Goal: Information Seeking & Learning: Find specific fact

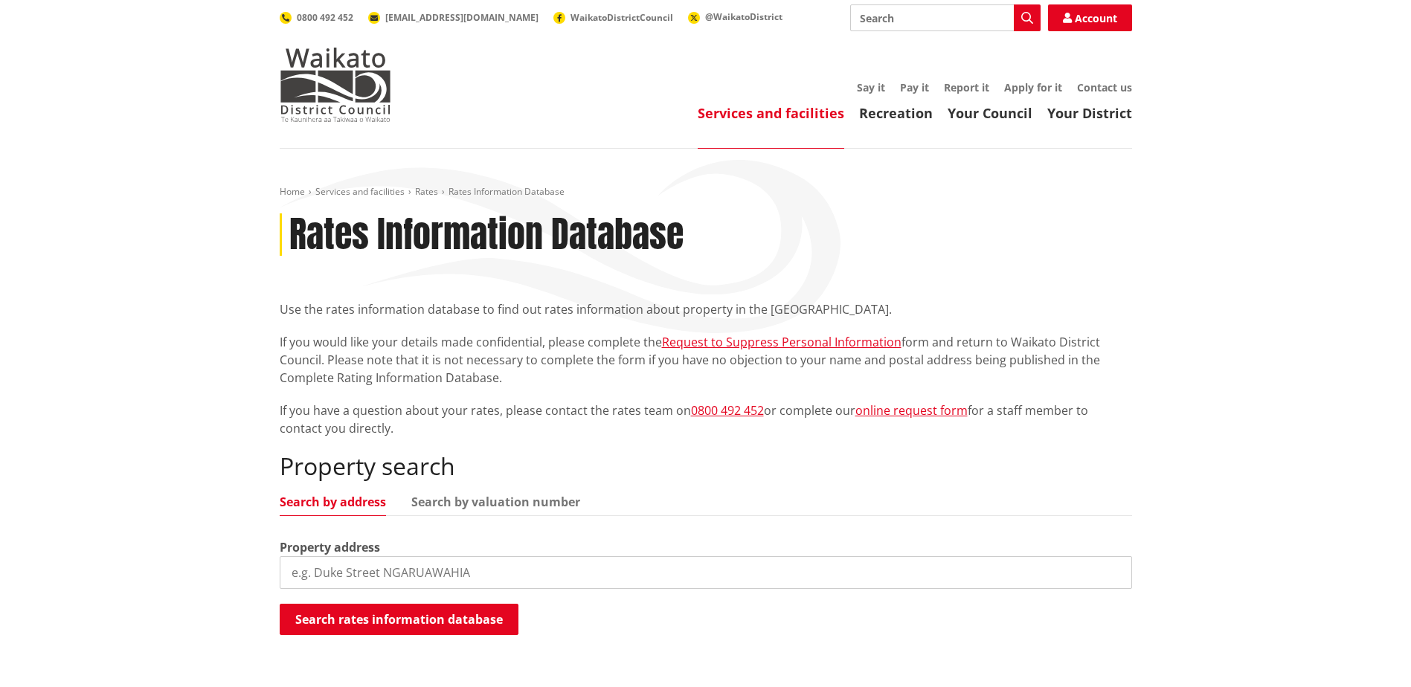
click at [412, 570] on input "search" at bounding box center [706, 572] width 852 height 33
type input "57 maunsell road"
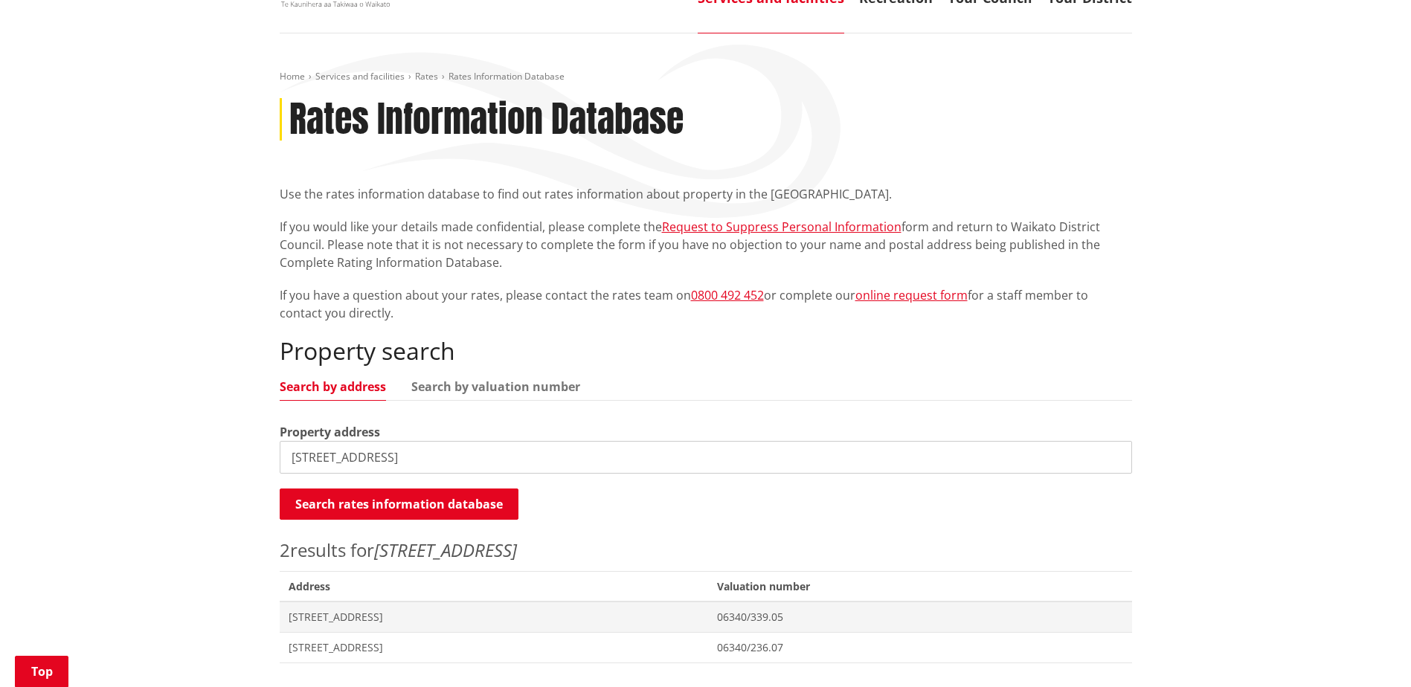
scroll to position [223, 0]
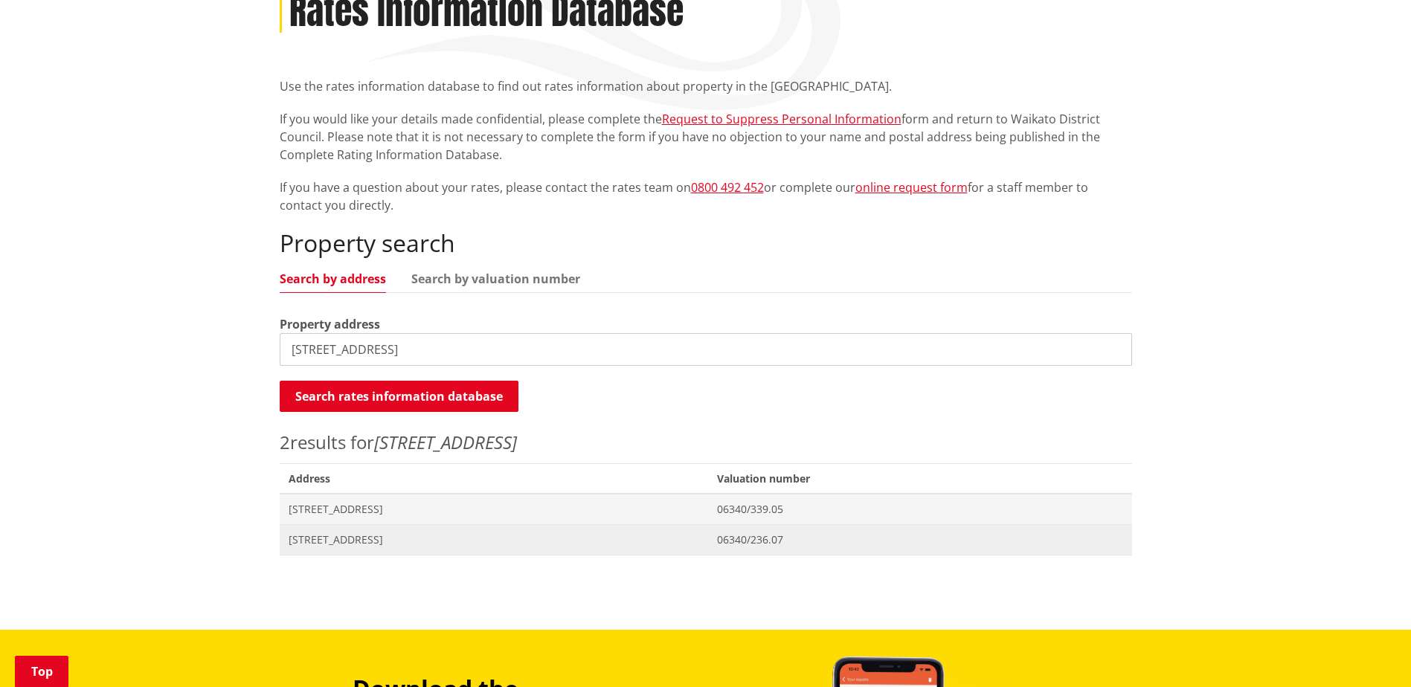
click at [409, 539] on span "[STREET_ADDRESS]" at bounding box center [494, 540] width 411 height 15
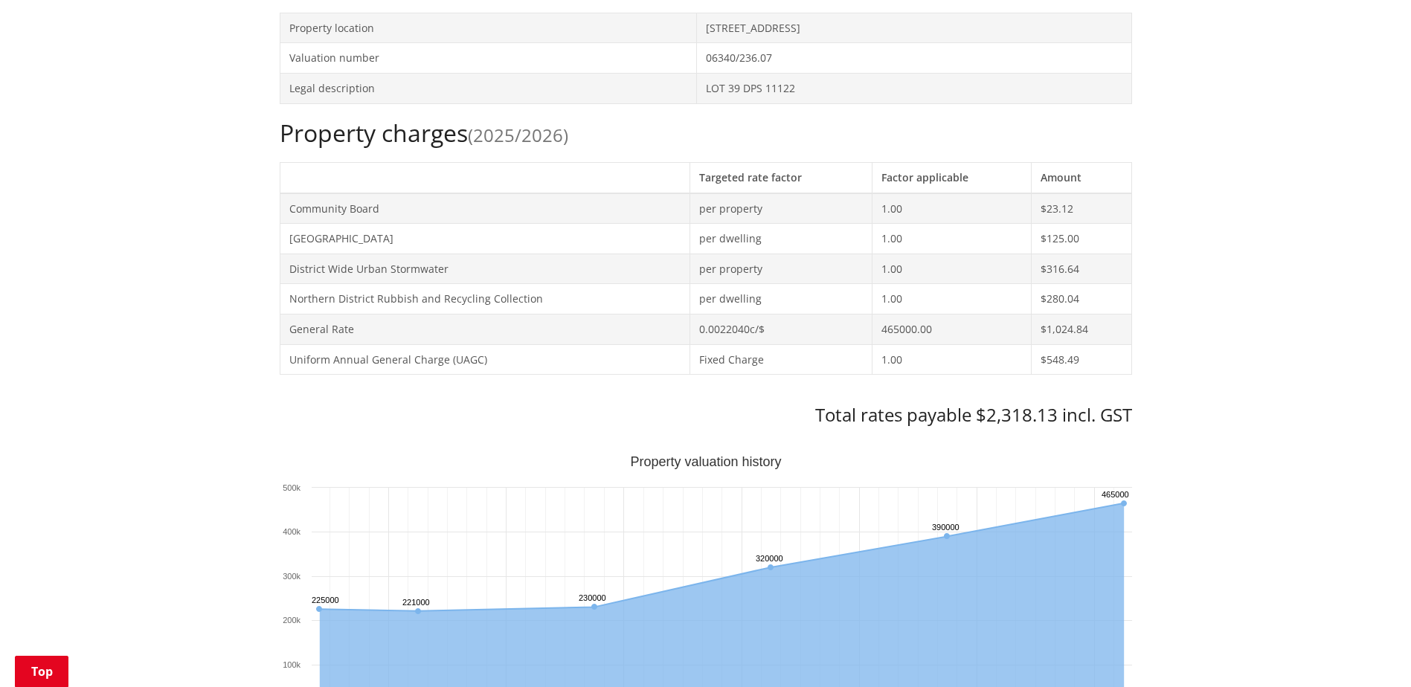
scroll to position [298, 0]
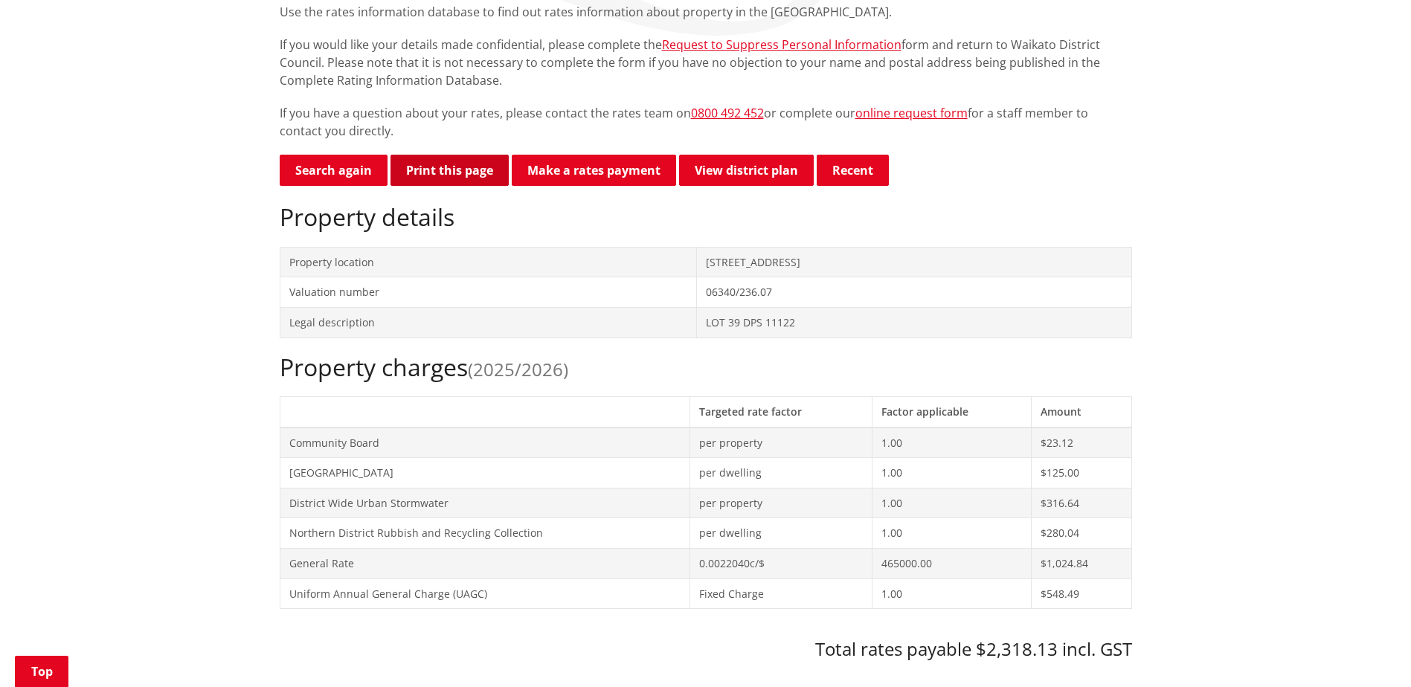
click at [432, 179] on button "Print this page" at bounding box center [450, 170] width 118 height 31
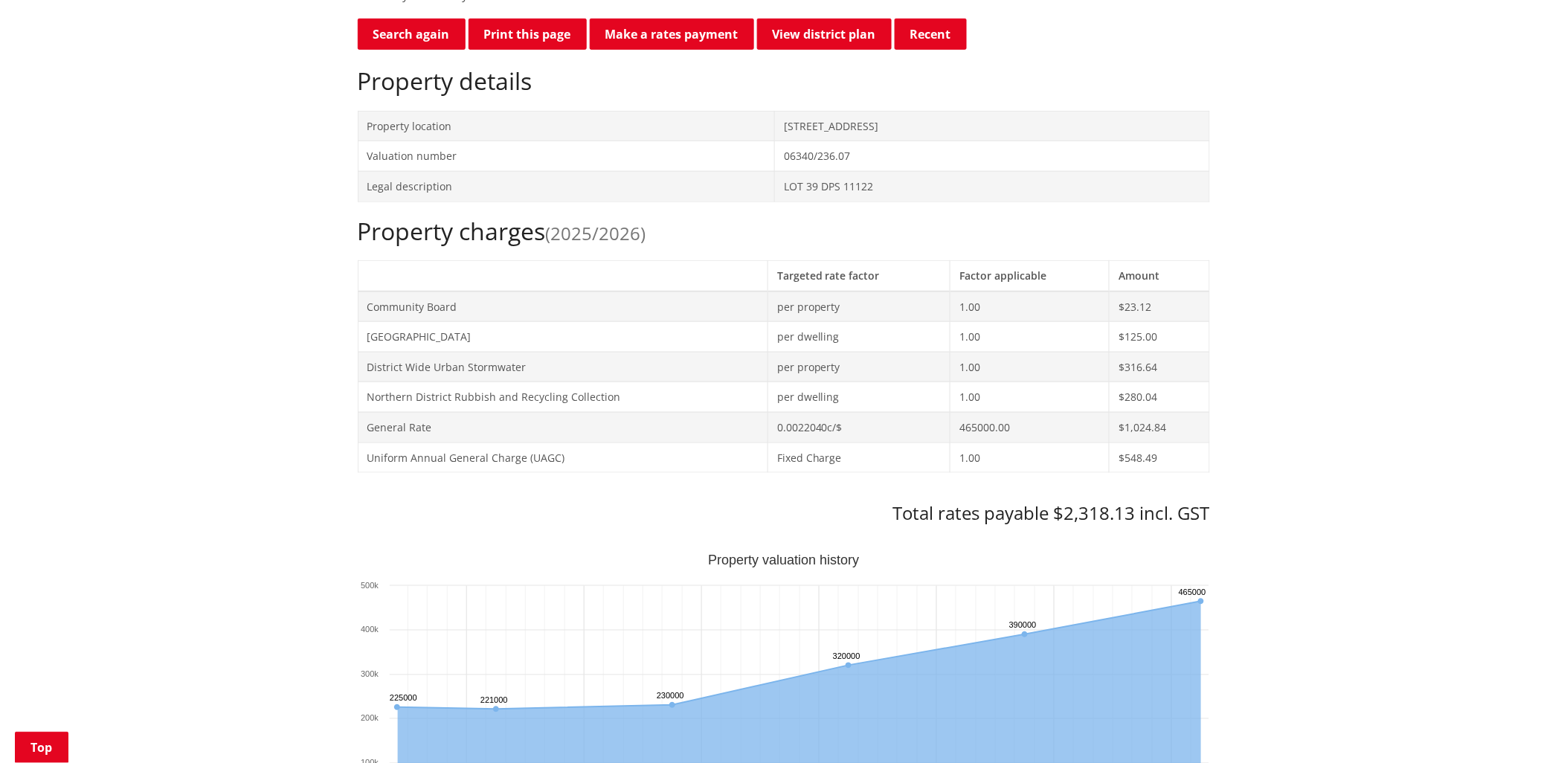
scroll to position [570, 0]
